Goal: Task Accomplishment & Management: Use online tool/utility

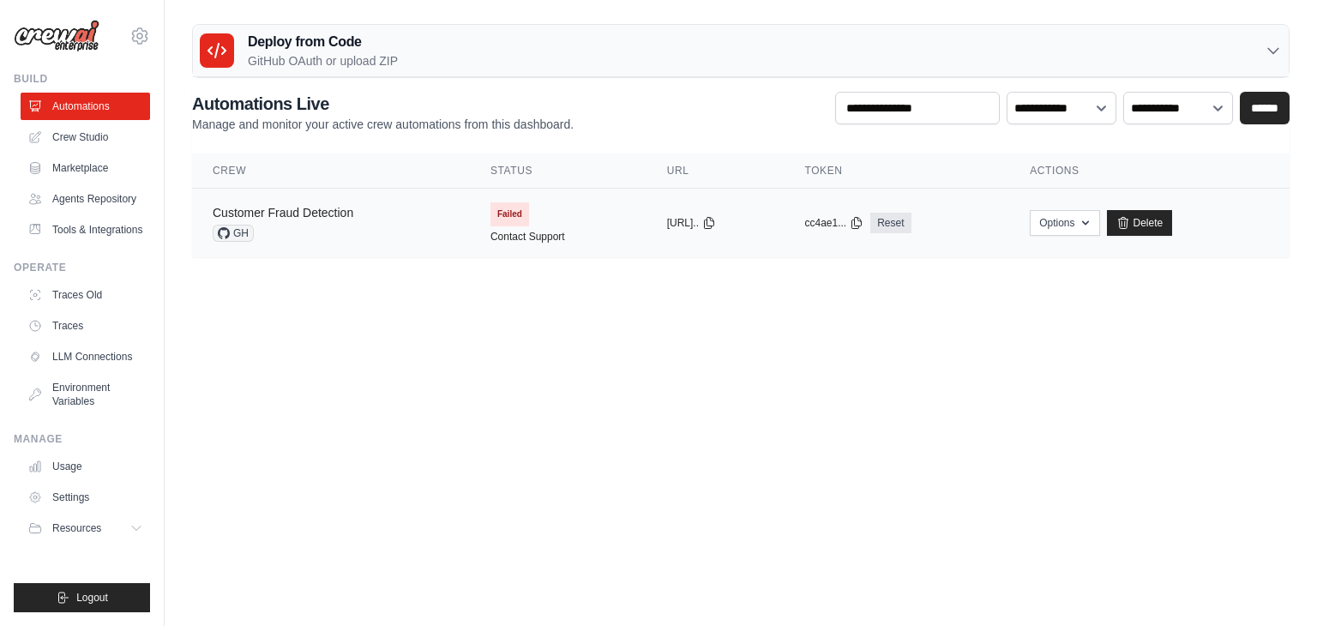
click at [312, 214] on link "Customer Fraud Detection" at bounding box center [283, 213] width 141 height 14
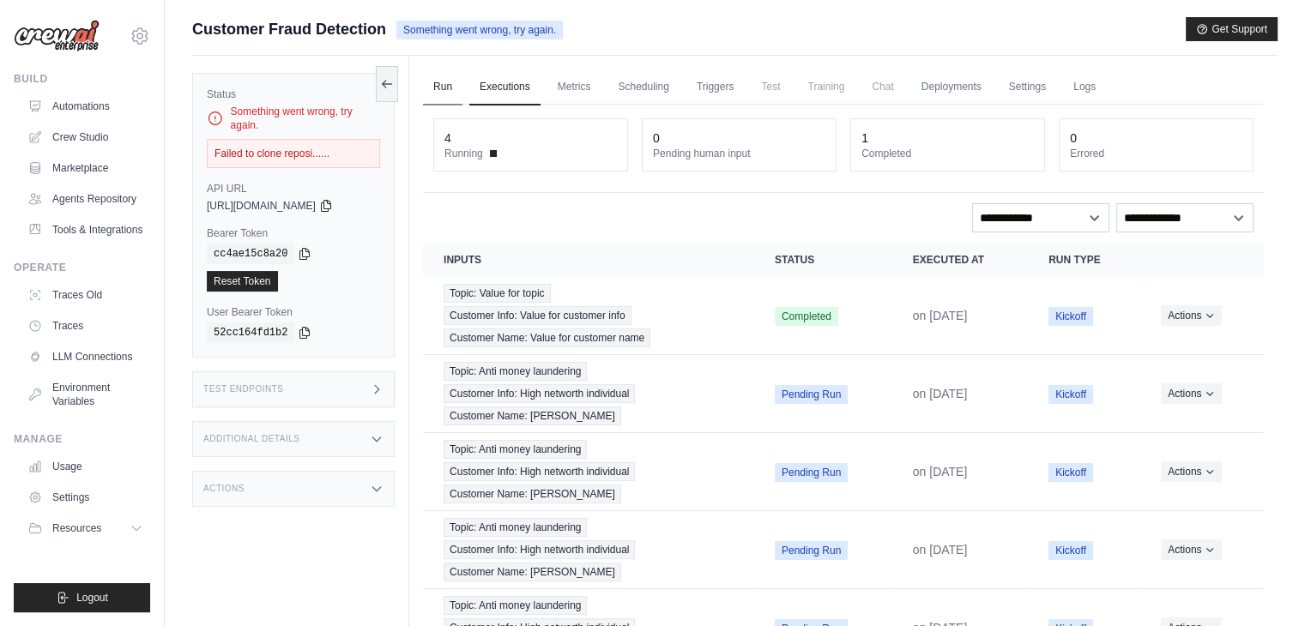
click at [451, 87] on link "Run" at bounding box center [442, 87] width 39 height 36
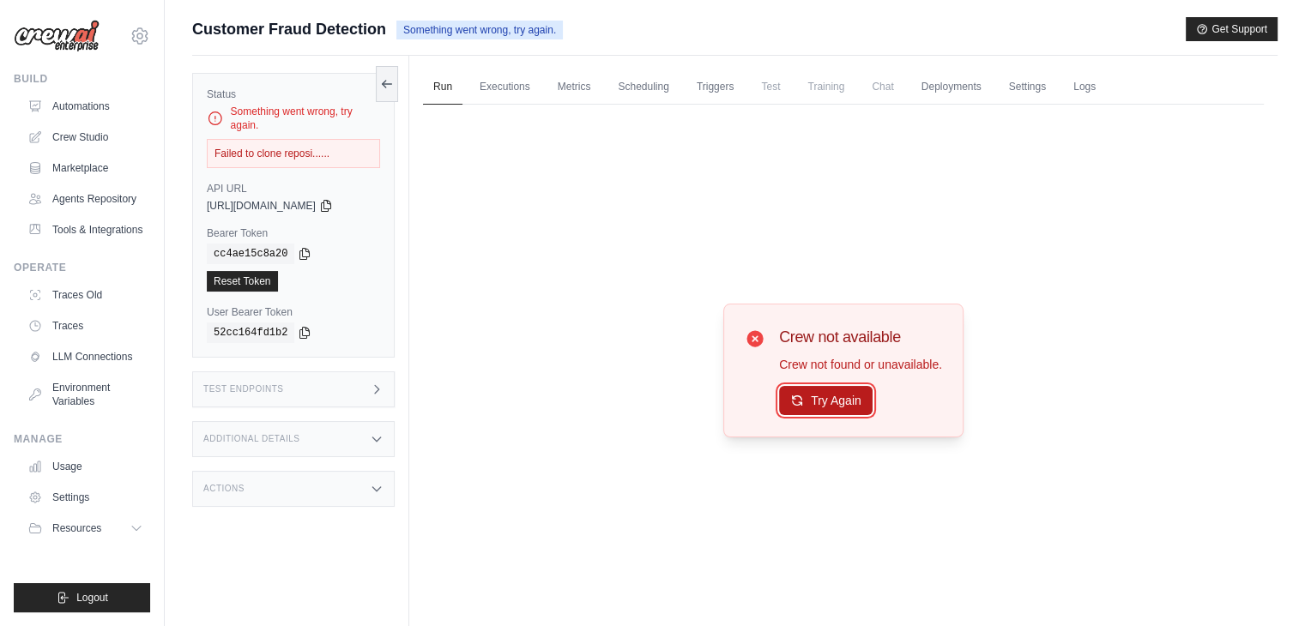
click at [826, 409] on button "Try Again" at bounding box center [825, 400] width 93 height 29
click at [826, 409] on button "Try Again" at bounding box center [825, 401] width 93 height 29
click at [973, 68] on div "Run Executions Metrics Scheduling Triggers Test Training Chat Deployments Setti…" at bounding box center [843, 369] width 868 height 626
click at [973, 97] on link "Deployments" at bounding box center [951, 87] width 81 height 36
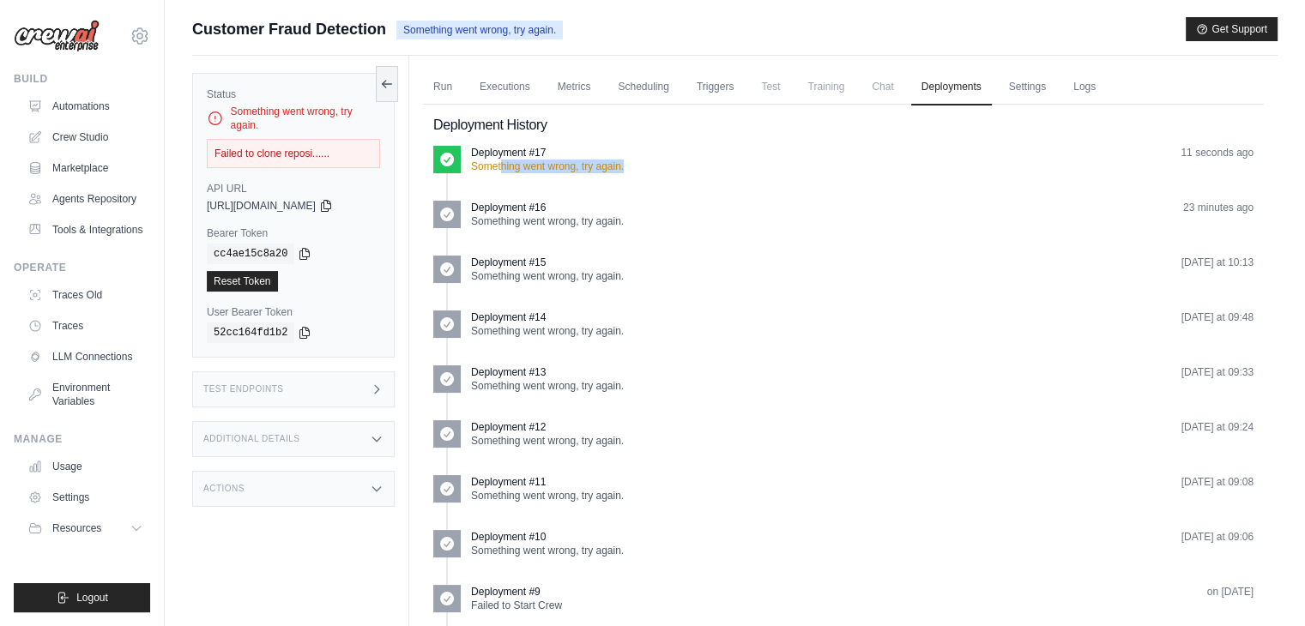
drag, startPoint x: 502, startPoint y: 164, endPoint x: 651, endPoint y: 166, distance: 149.2
click at [651, 166] on div "Deployment #17 Something went wrong, try again. 11 seconds ago" at bounding box center [862, 159] width 782 height 27
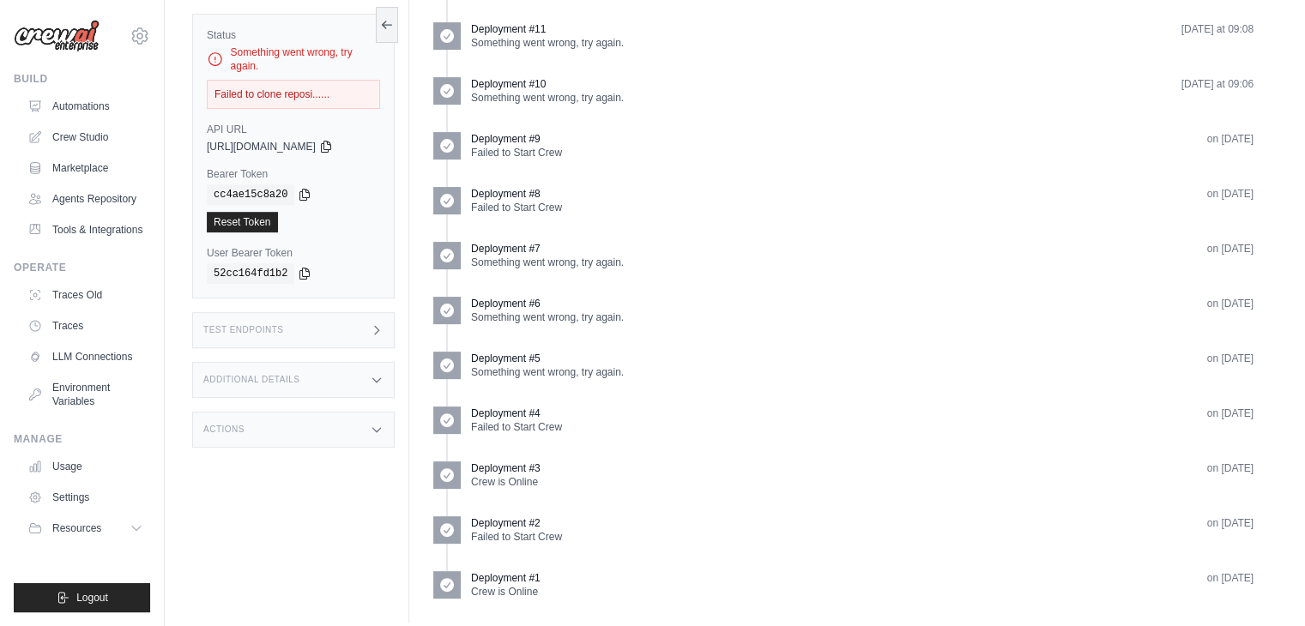
scroll to position [467, 0]
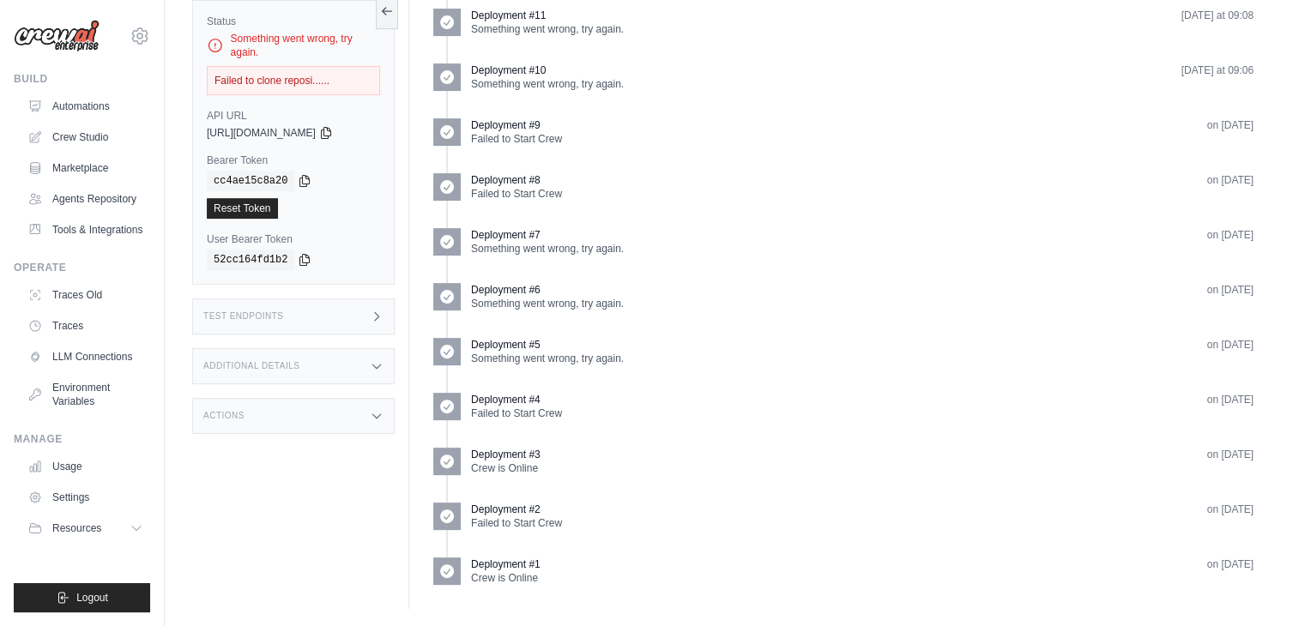
click at [520, 576] on p "Crew is Online" at bounding box center [505, 578] width 69 height 14
click at [521, 571] on p "Crew is Online" at bounding box center [505, 578] width 69 height 14
click at [523, 571] on p "Crew is Online" at bounding box center [505, 578] width 69 height 14
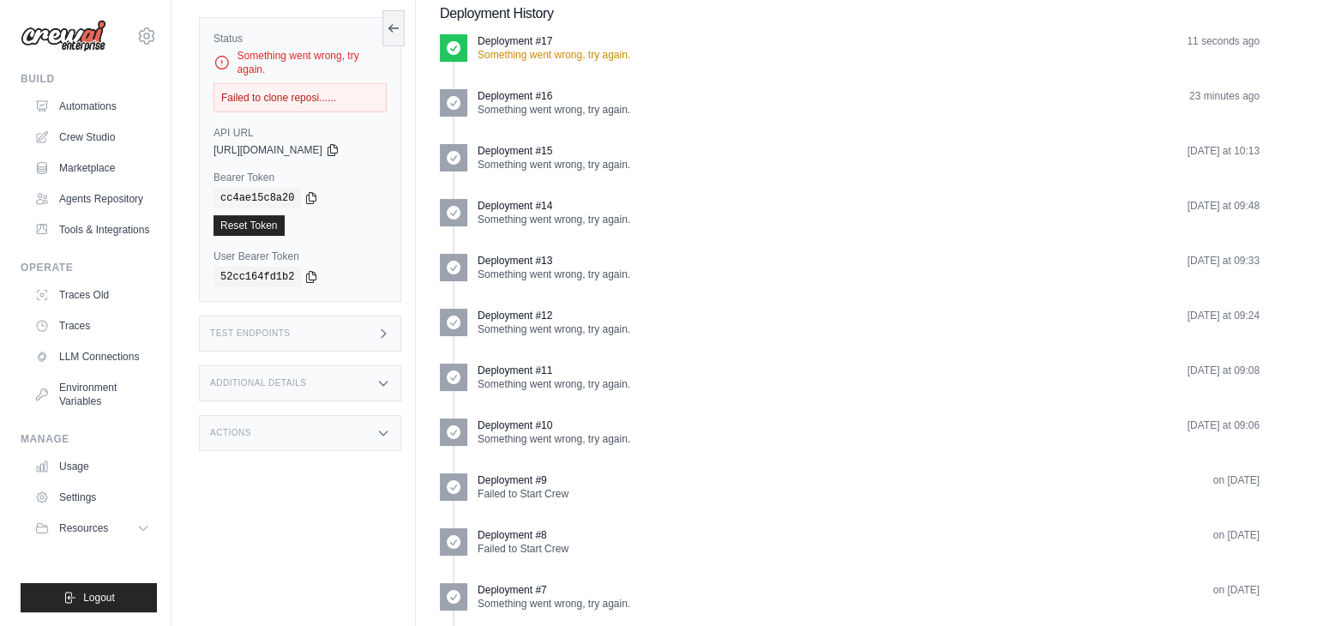
scroll to position [0, 0]
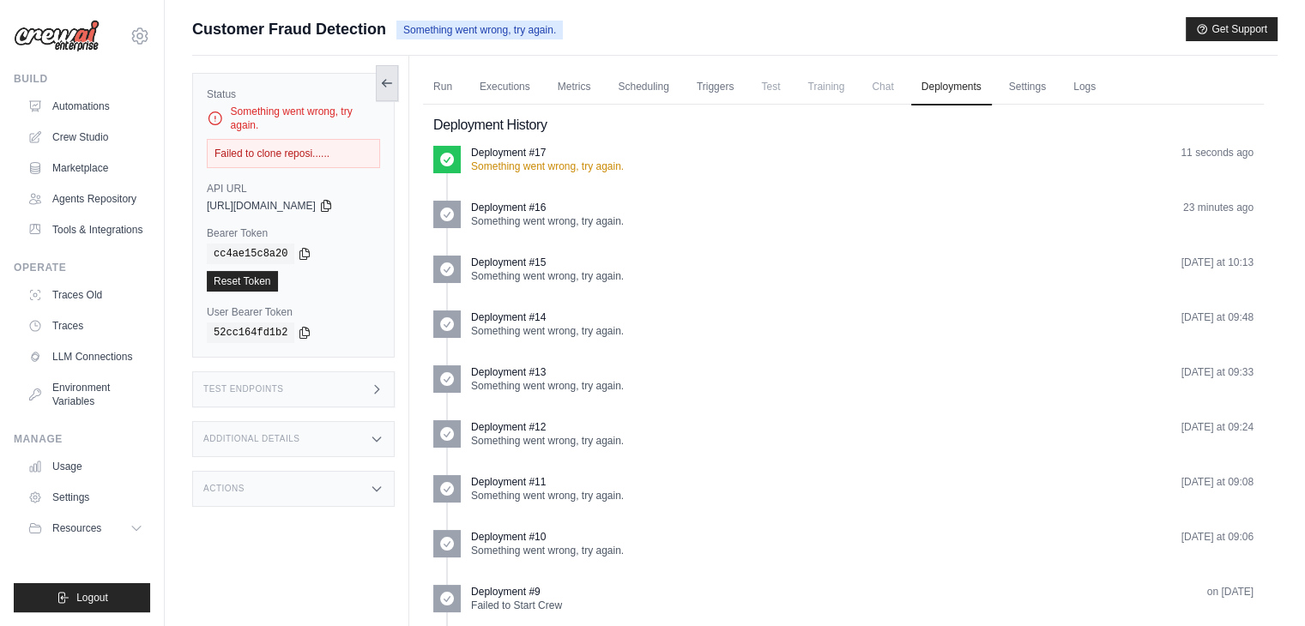
click at [391, 97] on button at bounding box center [387, 83] width 22 height 36
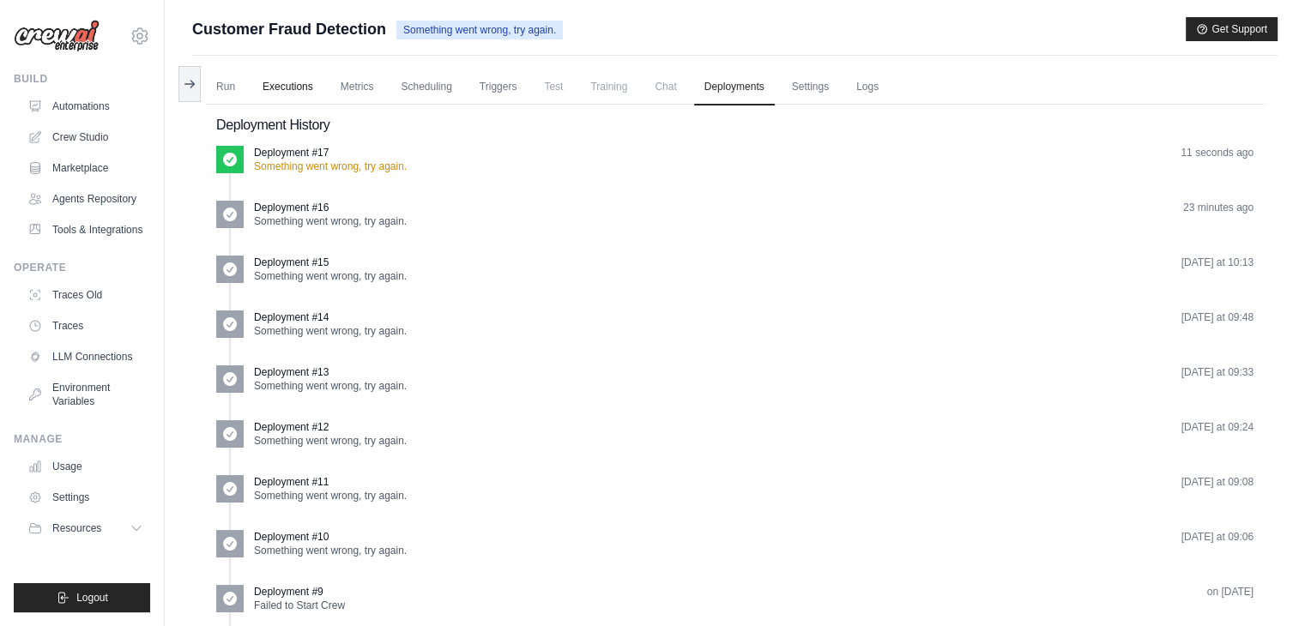
click at [294, 90] on link "Executions" at bounding box center [287, 87] width 71 height 36
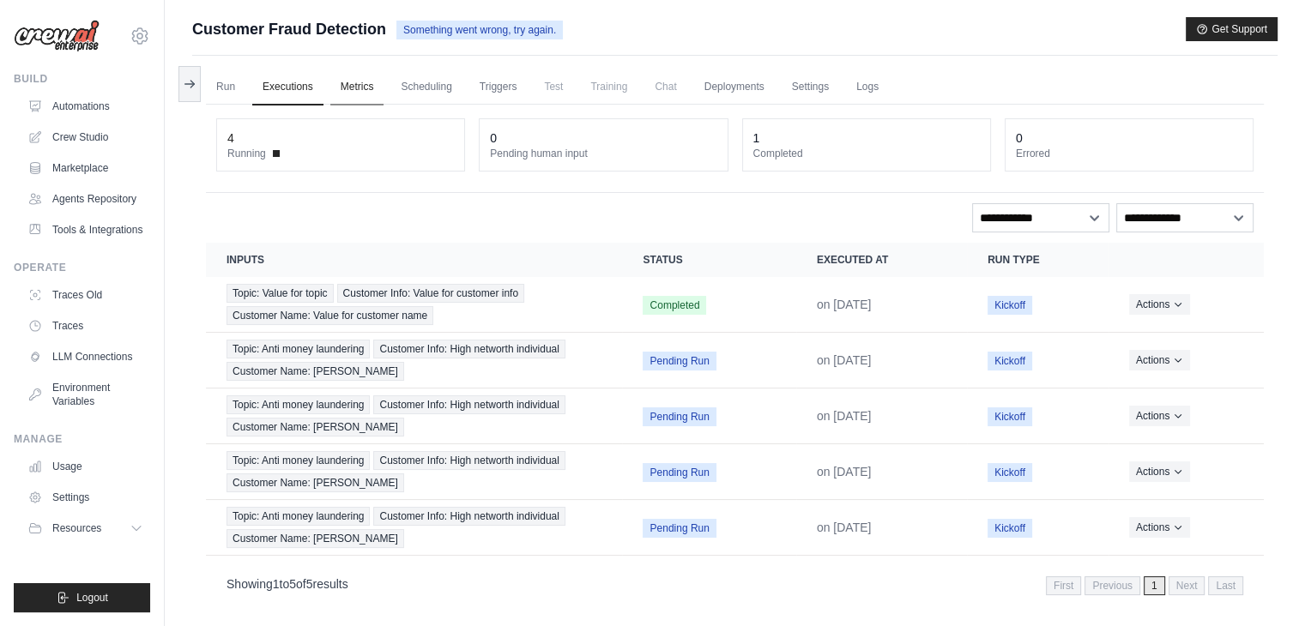
click at [352, 91] on link "Metrics" at bounding box center [357, 87] width 54 height 36
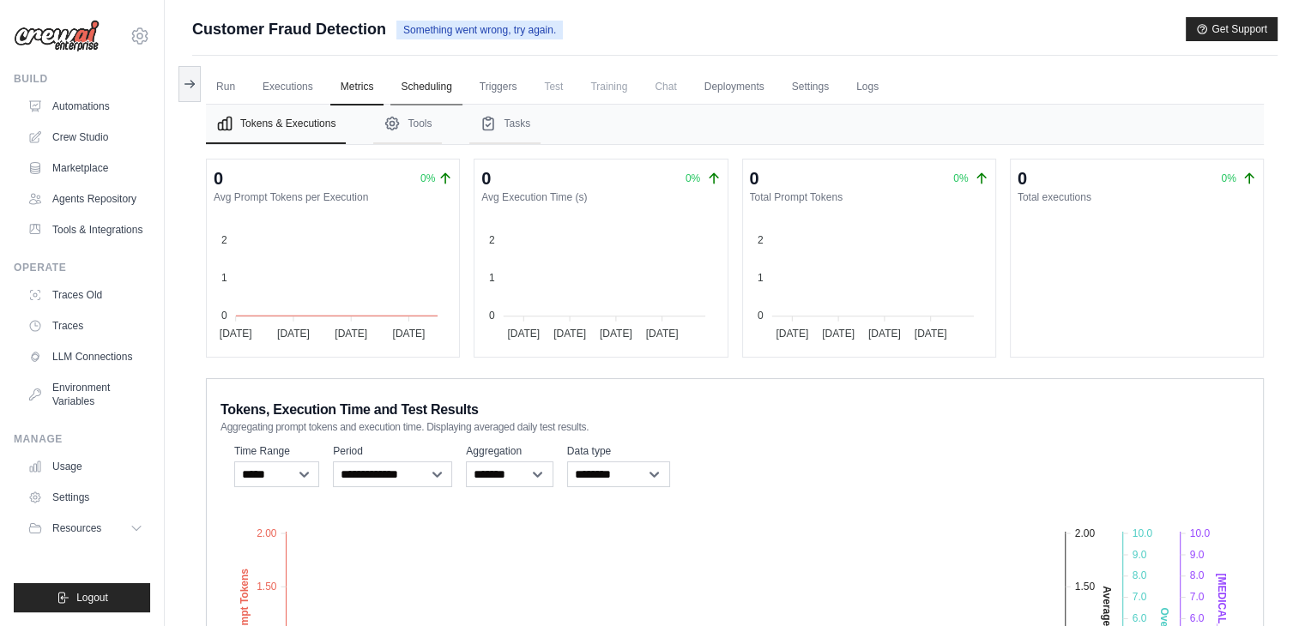
click at [425, 92] on link "Scheduling" at bounding box center [425, 87] width 71 height 36
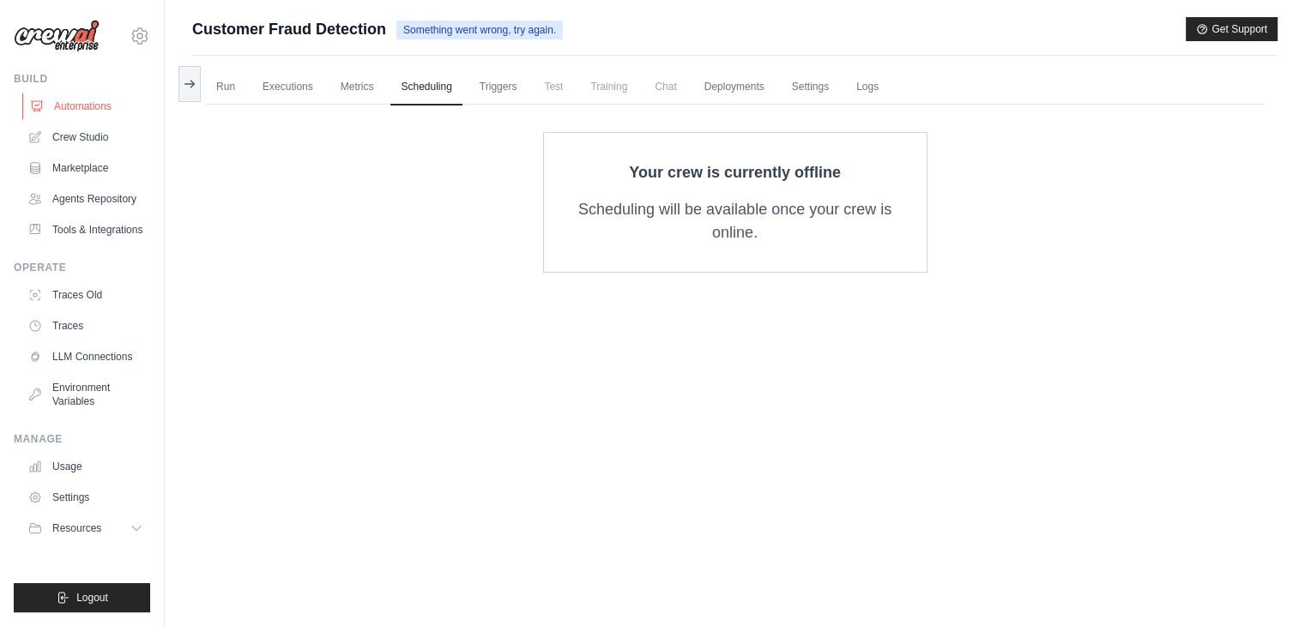
click at [95, 105] on link "Automations" at bounding box center [87, 106] width 130 height 27
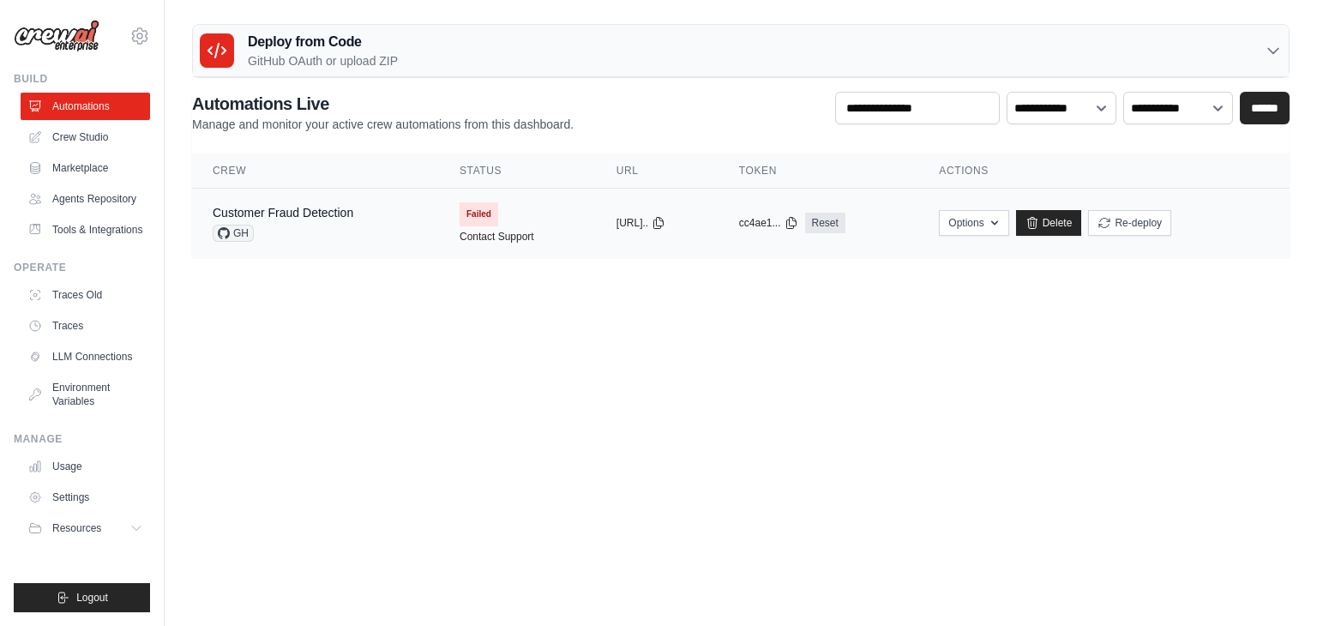
click at [312, 219] on div "Customer Fraud Detection" at bounding box center [283, 212] width 141 height 17
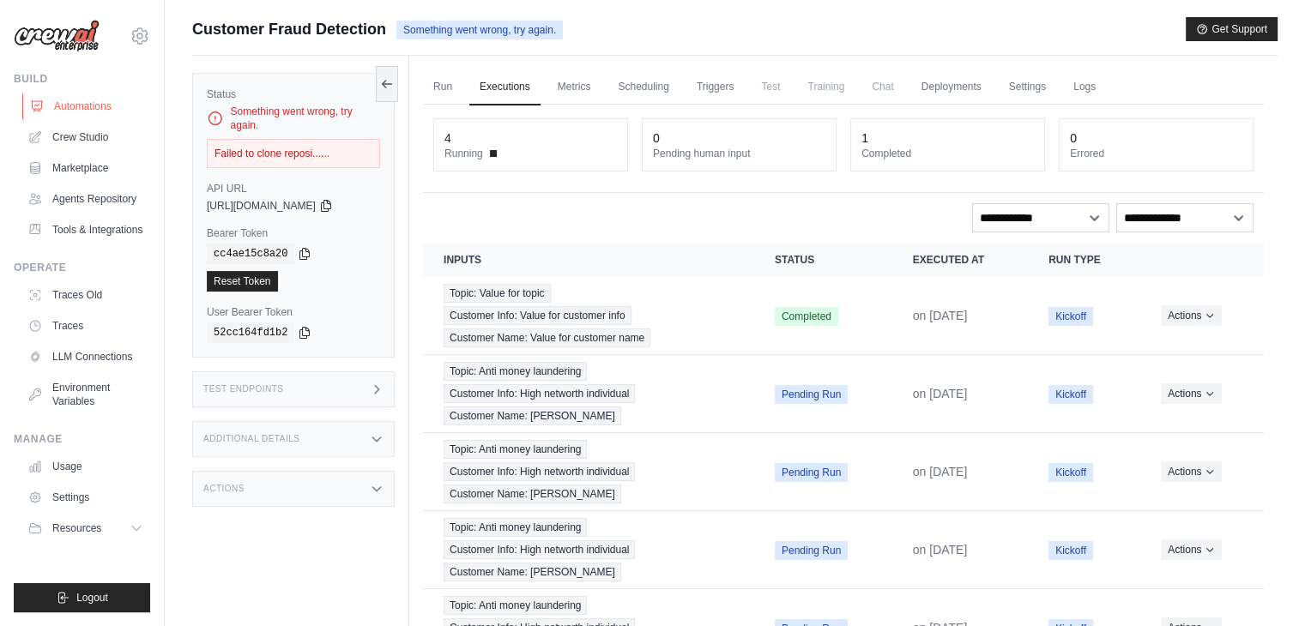
click at [63, 105] on link "Automations" at bounding box center [87, 106] width 130 height 27
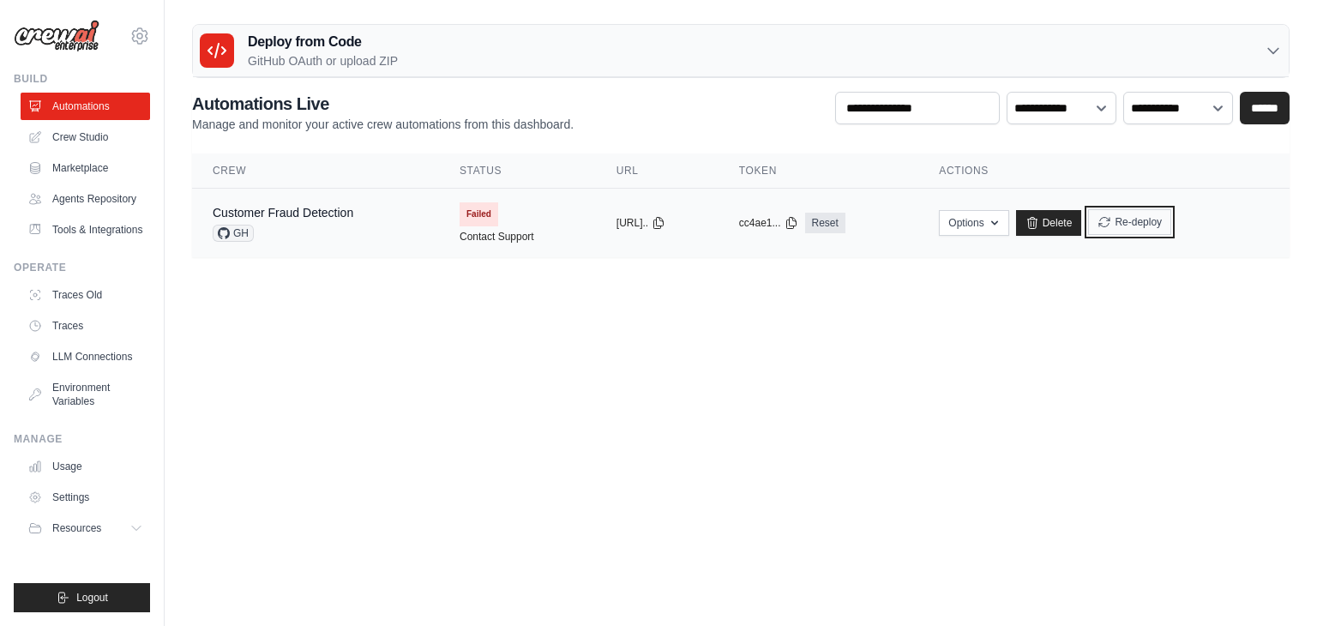
click at [1154, 224] on button "Re-deploy" at bounding box center [1129, 222] width 83 height 26
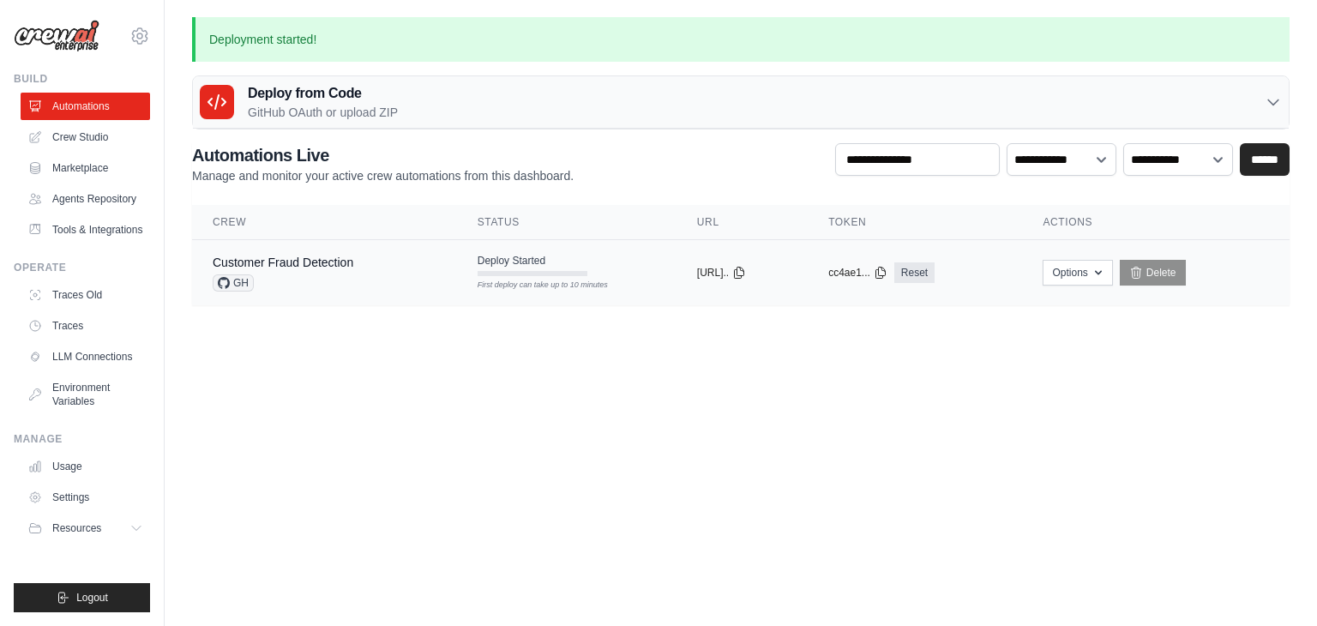
click at [489, 274] on div "First deploy can take up to 10 minutes" at bounding box center [533, 273] width 110 height 5
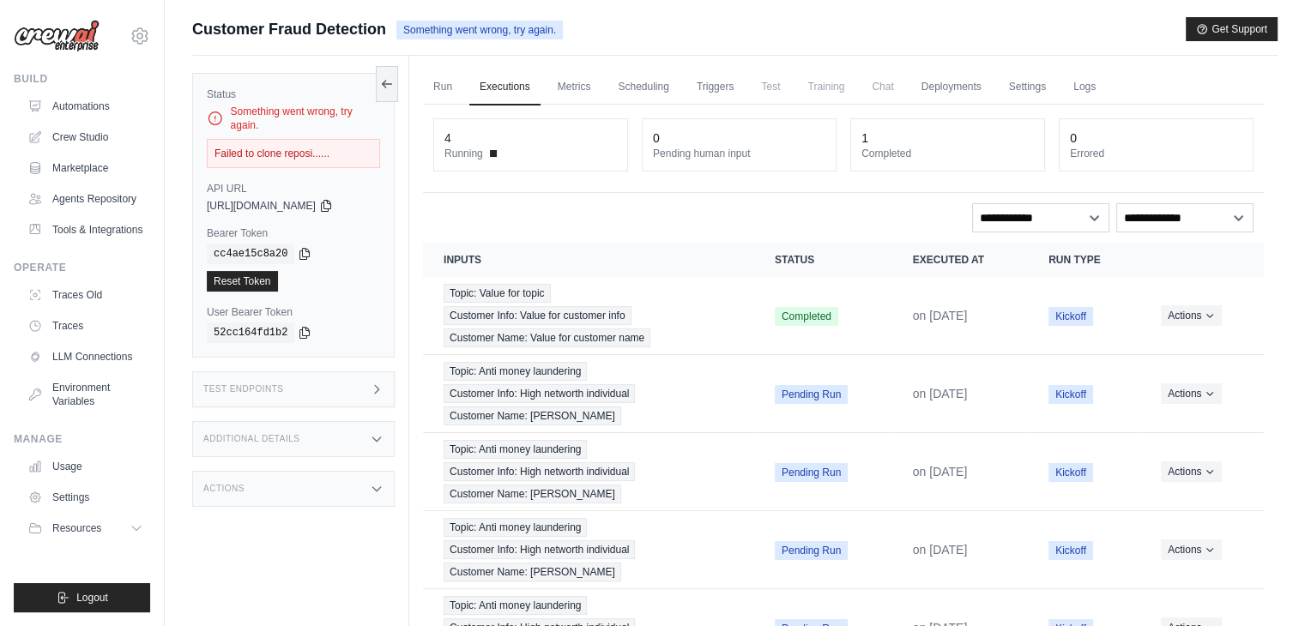
click at [347, 158] on div "Failed to clone reposi......" at bounding box center [293, 153] width 173 height 29
click at [293, 157] on div "Failed to clone reposi......" at bounding box center [293, 153] width 173 height 29
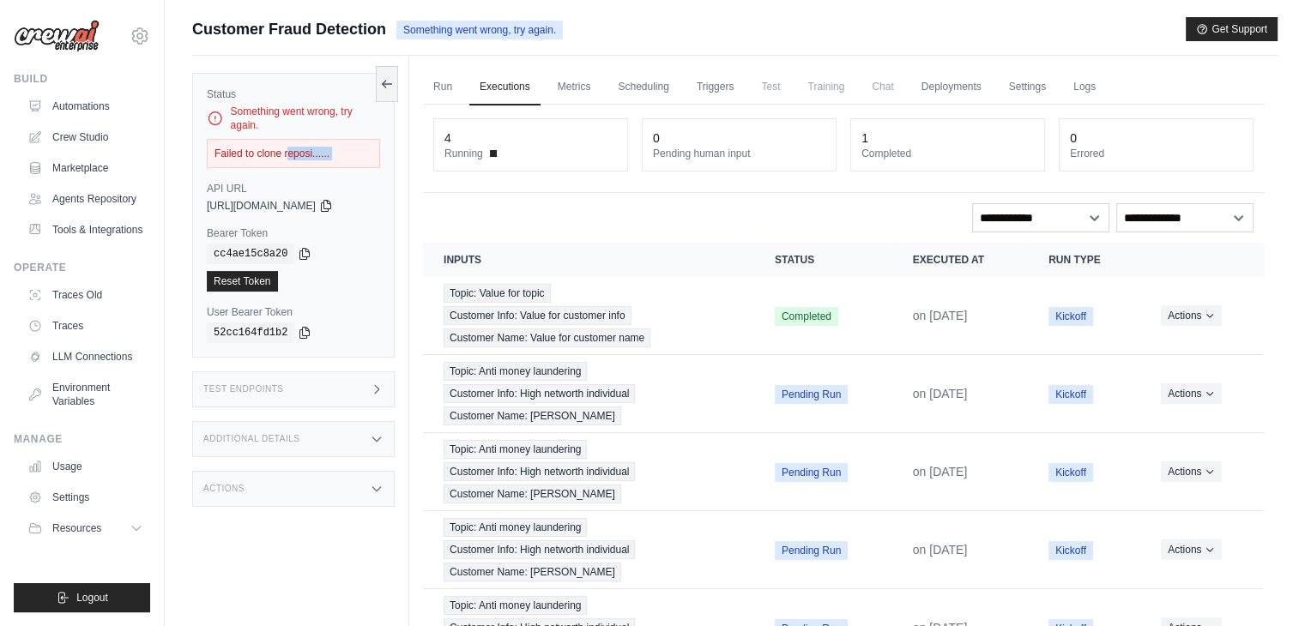
click at [293, 157] on div "Failed to clone reposi......" at bounding box center [293, 153] width 173 height 29
click at [391, 83] on icon at bounding box center [387, 83] width 14 height 14
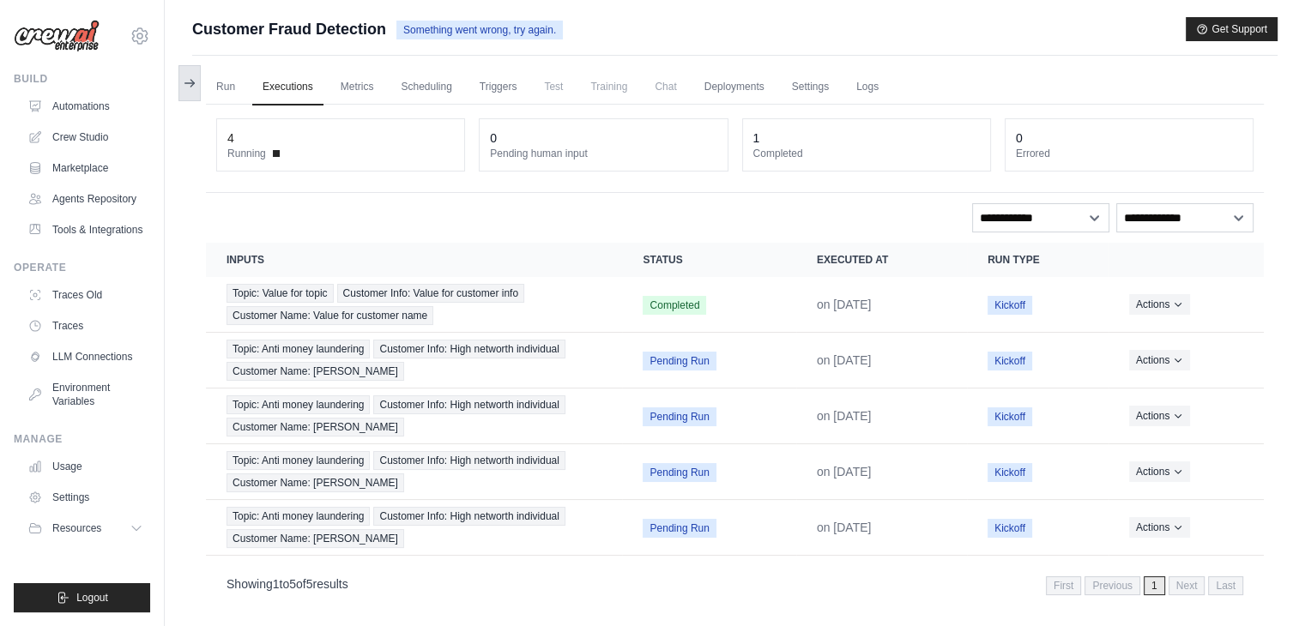
click at [195, 84] on icon at bounding box center [190, 83] width 14 height 14
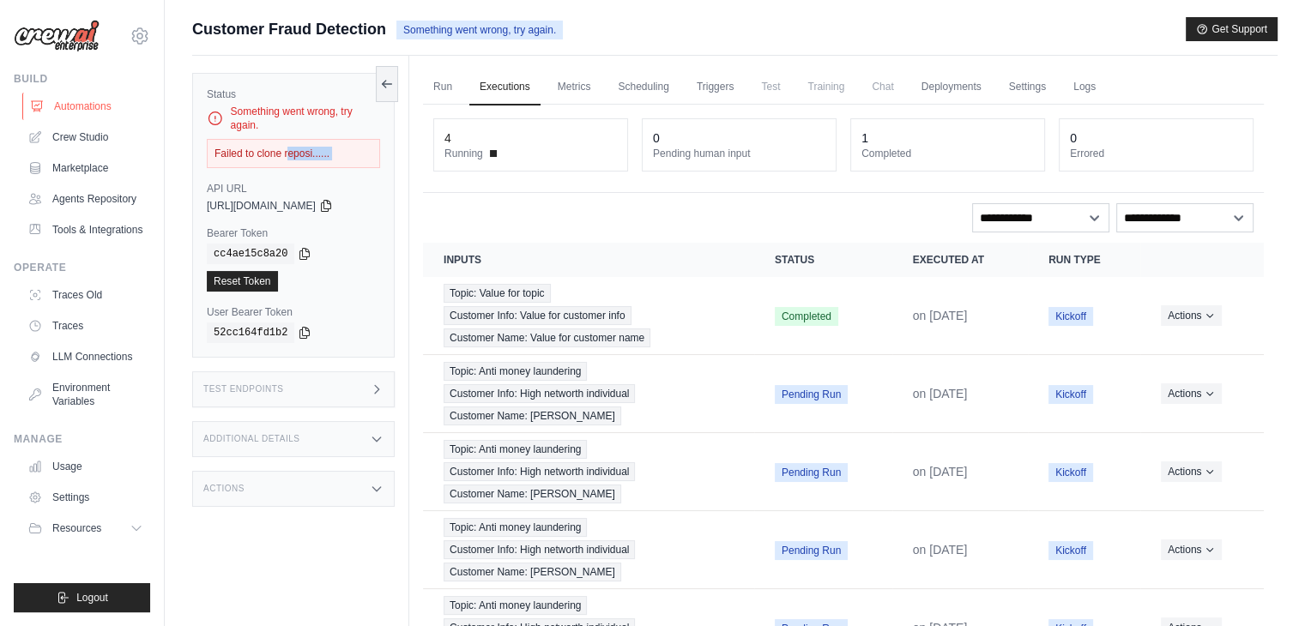
click at [72, 114] on link "Automations" at bounding box center [87, 106] width 130 height 27
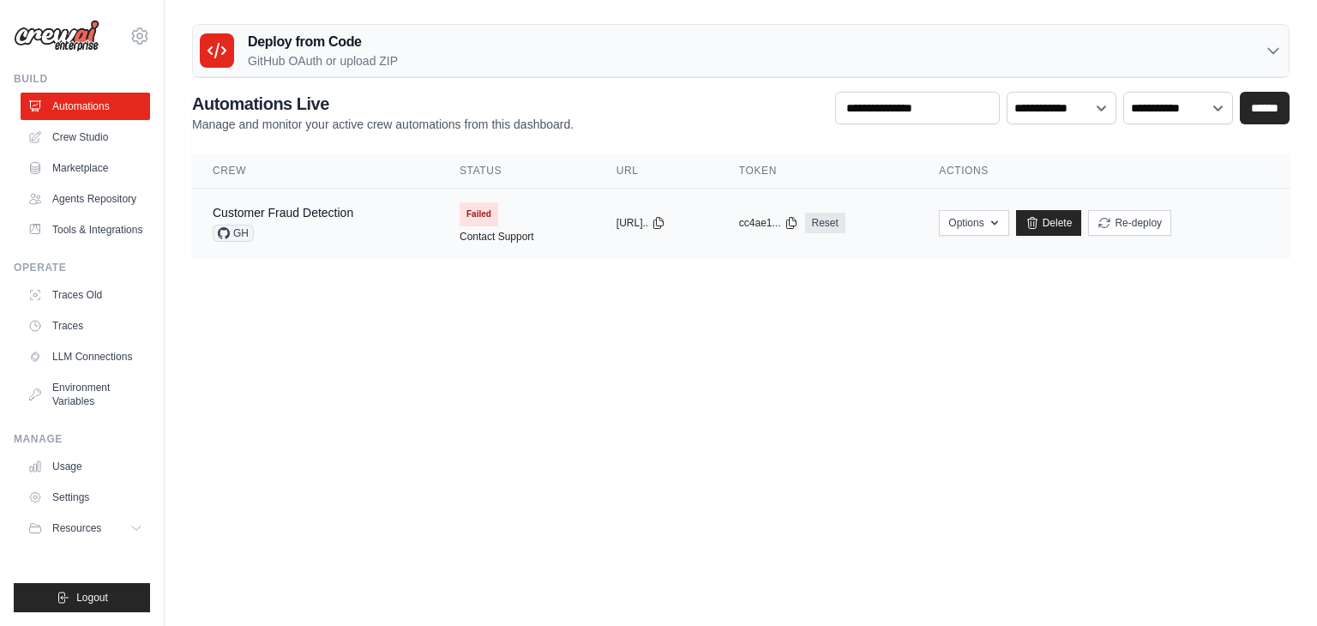
click at [473, 219] on span "Failed" at bounding box center [479, 214] width 39 height 24
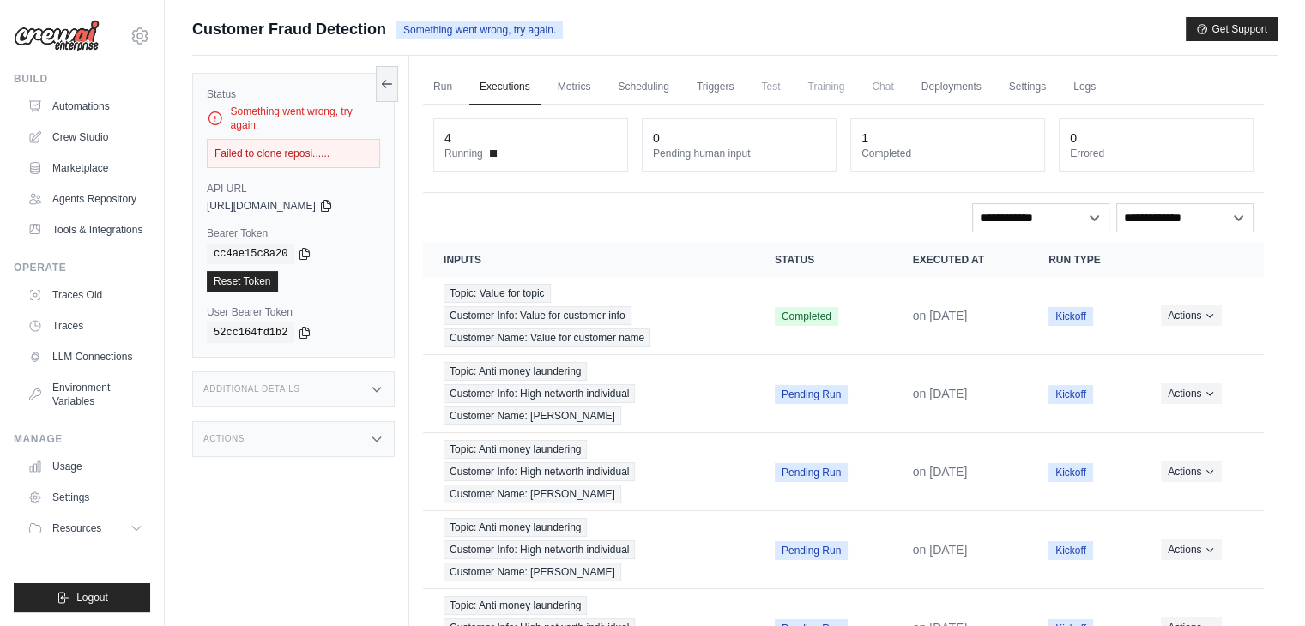
click at [483, 162] on div "4 Running" at bounding box center [530, 144] width 193 height 51
click at [805, 320] on span "Completed" at bounding box center [805, 316] width 63 height 19
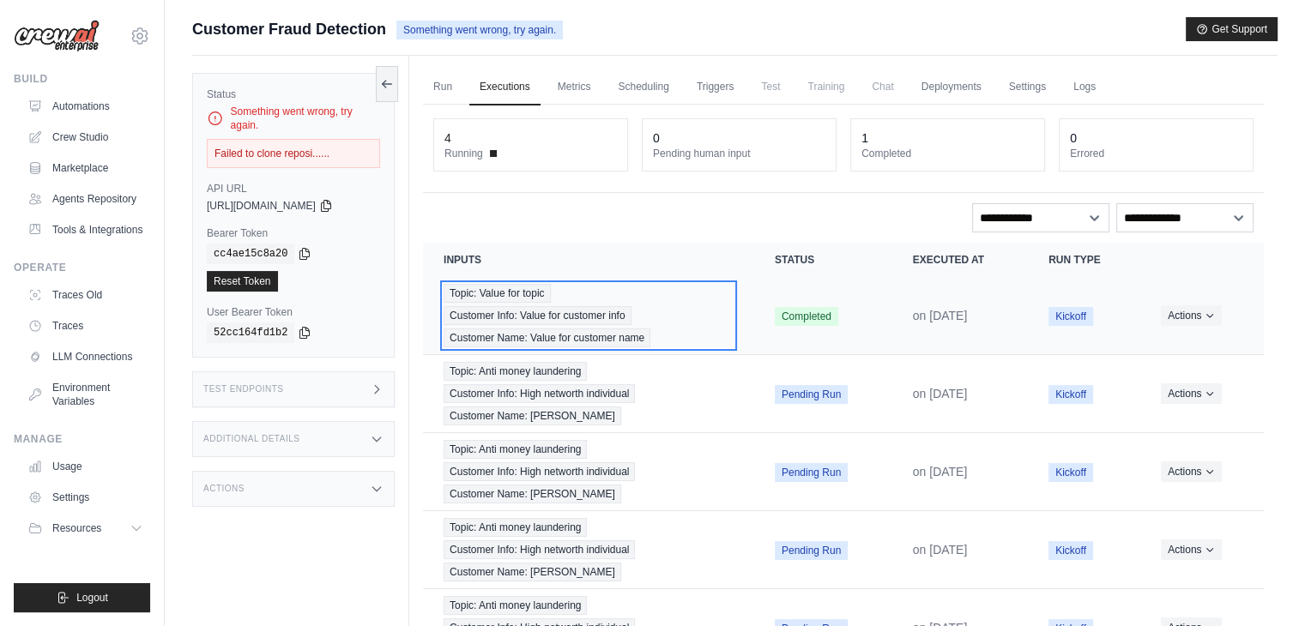
click at [592, 306] on span "Customer Info: Value for customer info" at bounding box center [537, 315] width 188 height 19
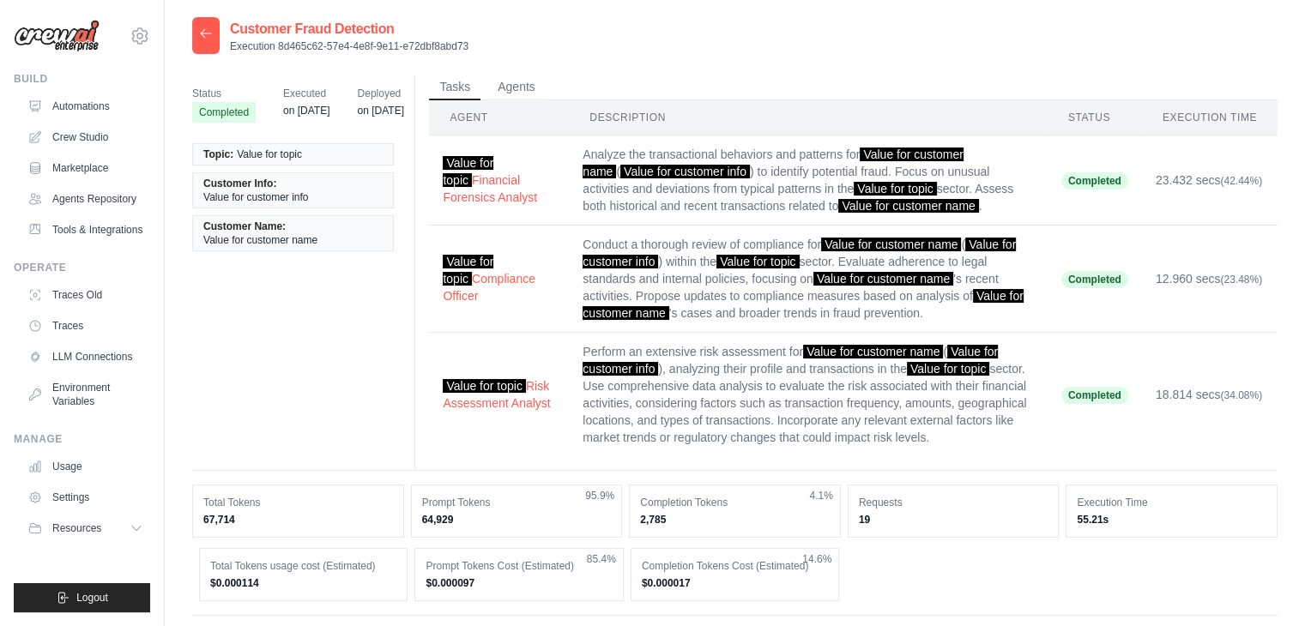
click at [192, 49] on div at bounding box center [205, 35] width 27 height 37
click at [197, 45] on div at bounding box center [205, 35] width 27 height 37
click at [202, 35] on icon at bounding box center [206, 33] width 10 height 8
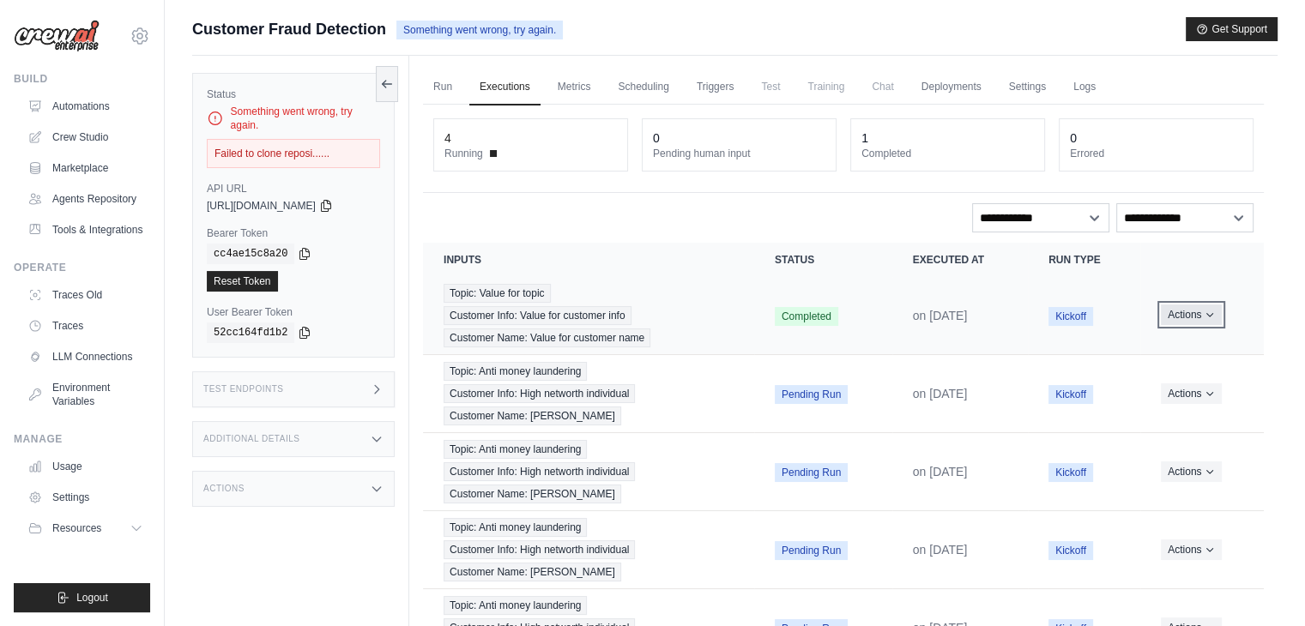
click at [1197, 314] on button "Actions" at bounding box center [1190, 314] width 61 height 21
click at [1166, 342] on link "View Details" at bounding box center [1188, 346] width 110 height 27
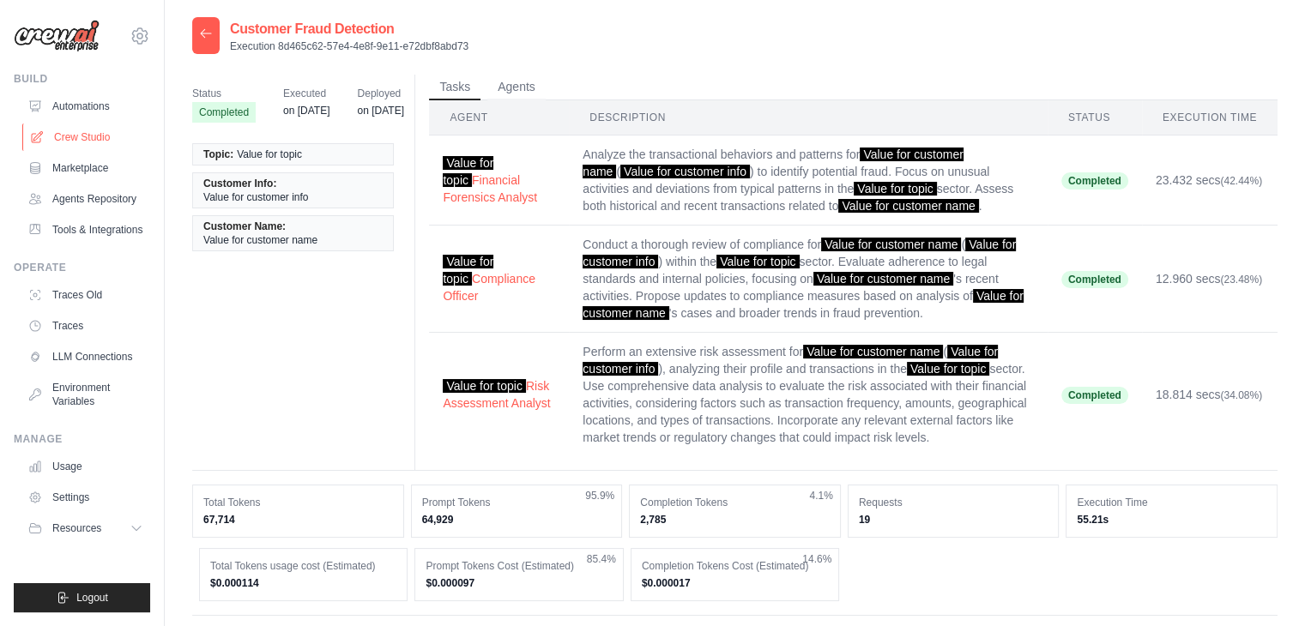
click at [111, 142] on link "Crew Studio" at bounding box center [87, 137] width 130 height 27
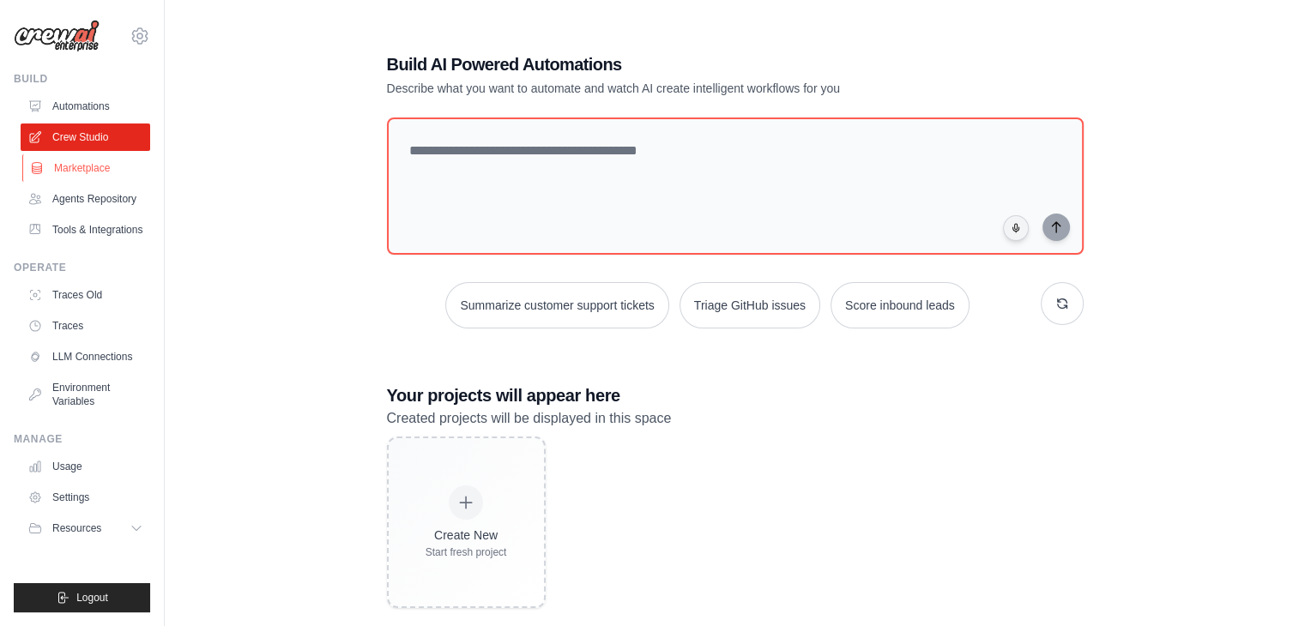
click at [106, 179] on link "Marketplace" at bounding box center [87, 167] width 130 height 27
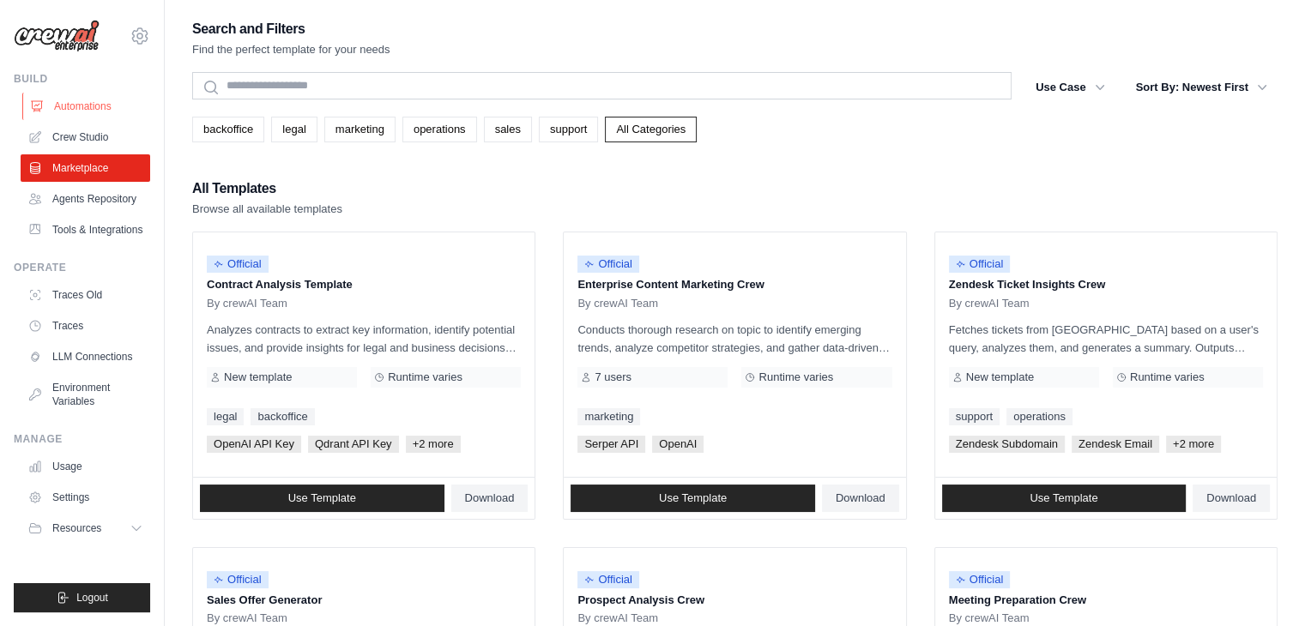
click at [92, 106] on link "Automations" at bounding box center [87, 106] width 130 height 27
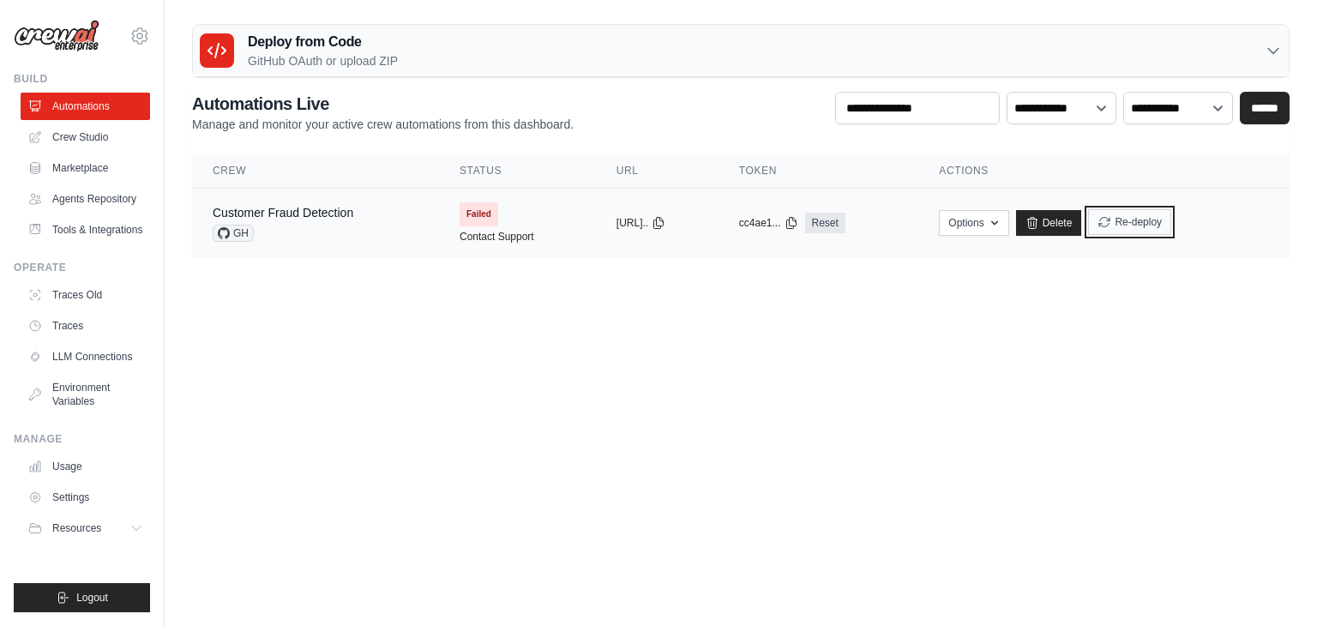
click at [1172, 224] on button "Re-deploy" at bounding box center [1129, 222] width 83 height 26
